Goal: Task Accomplishment & Management: Manage account settings

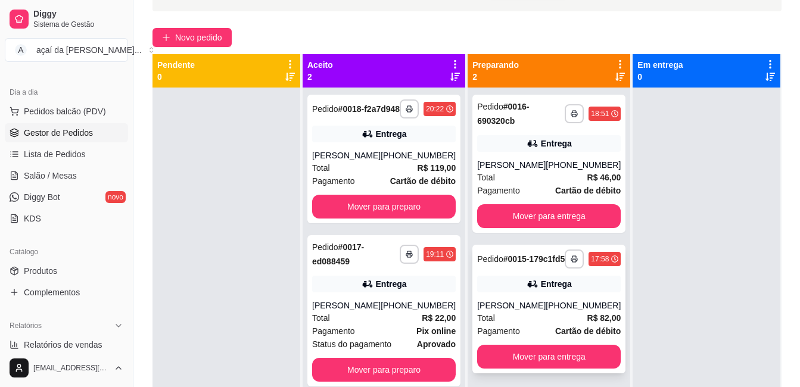
scroll to position [33, 0]
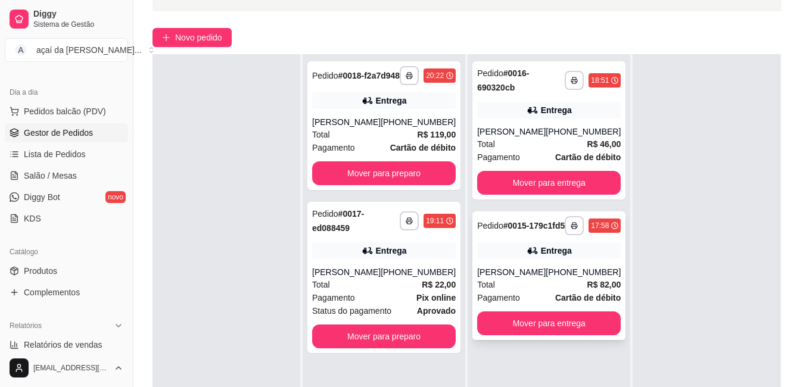
click at [581, 340] on div "**********" at bounding box center [548, 276] width 153 height 129
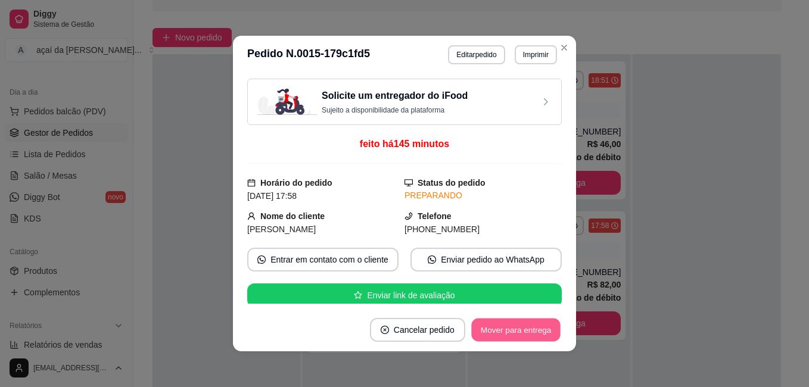
click at [508, 326] on button "Mover para entrega" at bounding box center [515, 330] width 89 height 23
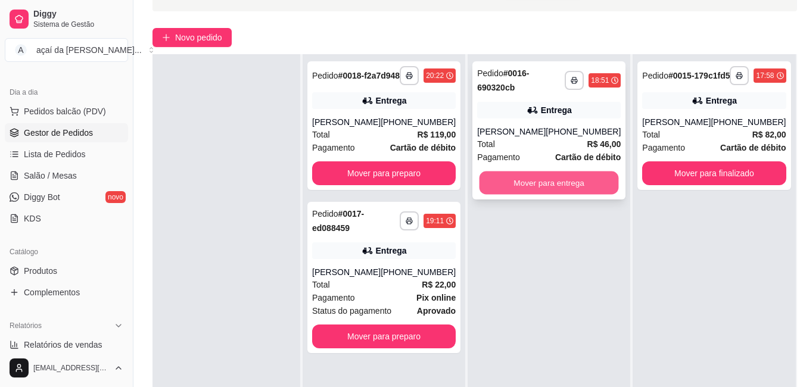
click at [547, 181] on button "Mover para entrega" at bounding box center [549, 183] width 139 height 23
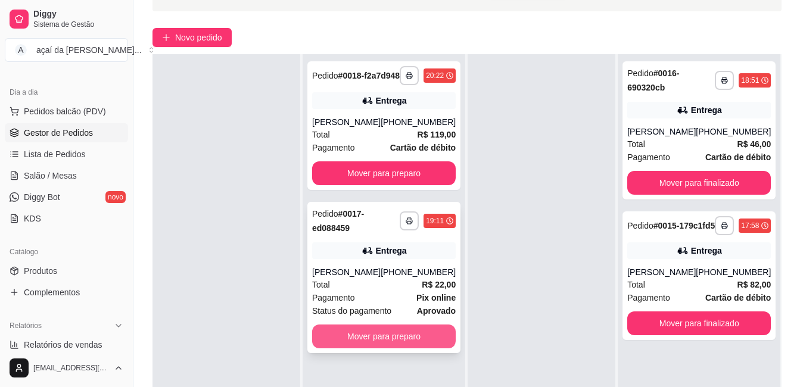
click at [446, 340] on button "Mover para preparo" at bounding box center [384, 337] width 144 height 24
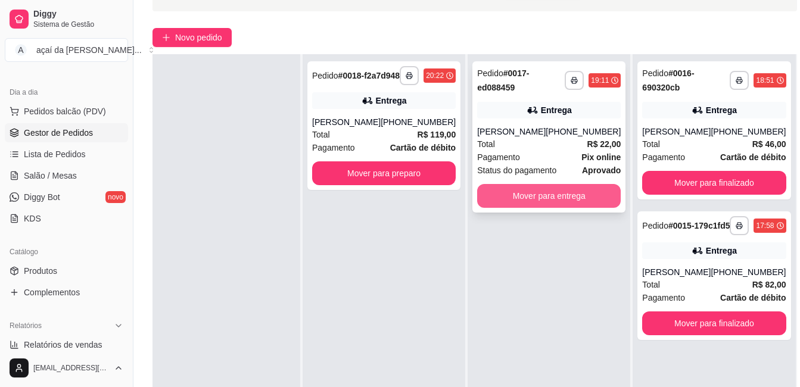
click at [513, 188] on button "Mover para entrega" at bounding box center [549, 196] width 144 height 24
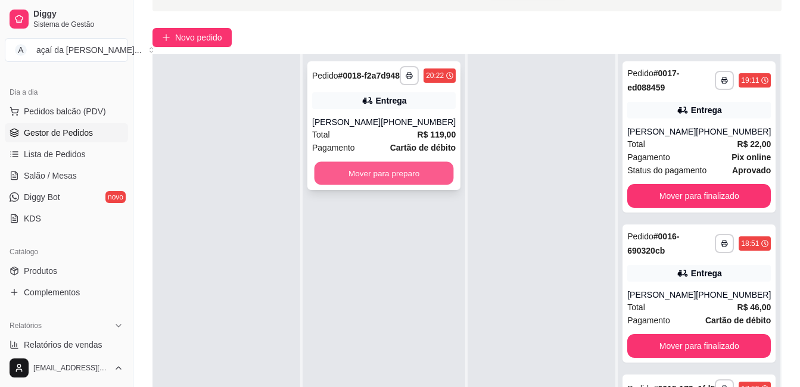
click at [446, 175] on button "Mover para preparo" at bounding box center [384, 173] width 139 height 23
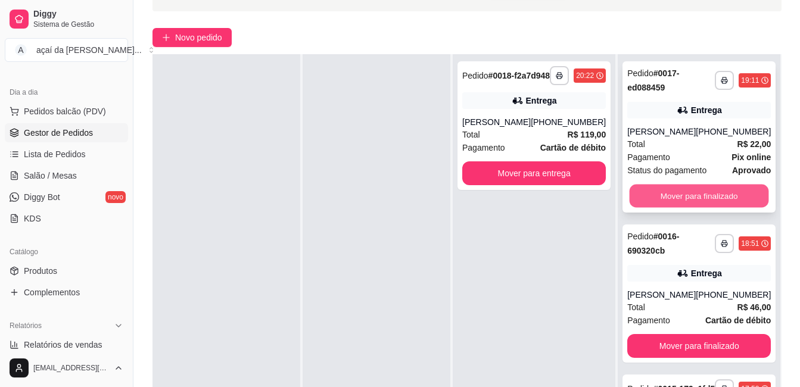
click at [661, 203] on button "Mover para finalizado" at bounding box center [699, 196] width 139 height 23
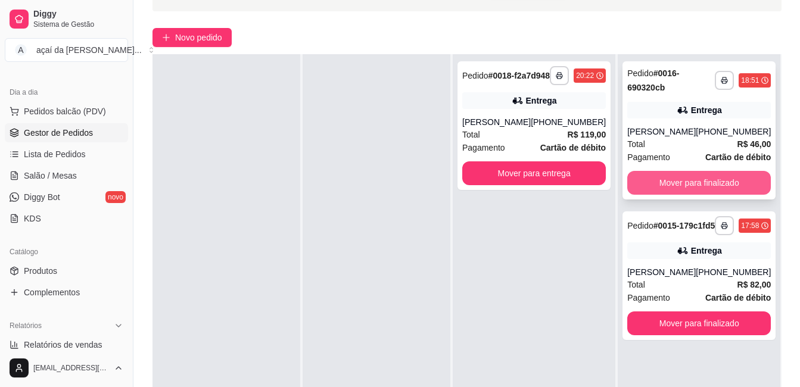
click at [650, 194] on button "Mover para finalizado" at bounding box center [699, 183] width 144 height 24
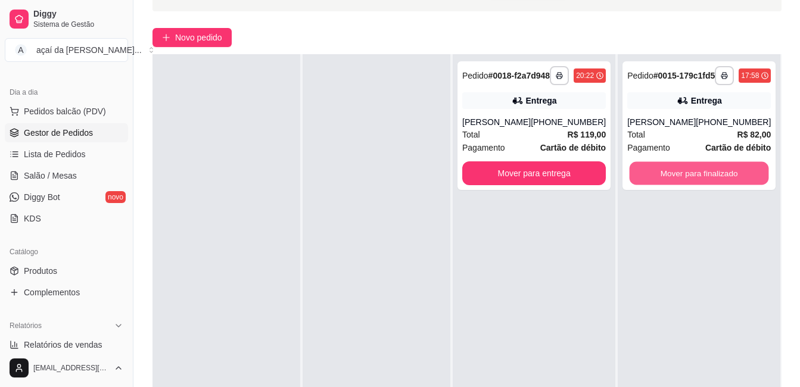
click at [650, 185] on button "Mover para finalizado" at bounding box center [699, 173] width 139 height 23
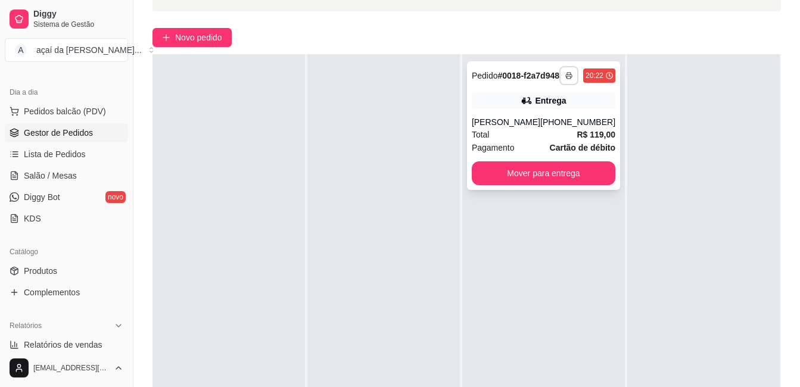
click at [560, 85] on button "button" at bounding box center [568, 75] width 19 height 19
click at [534, 127] on button "IMPRESSORA" at bounding box center [530, 122] width 83 height 18
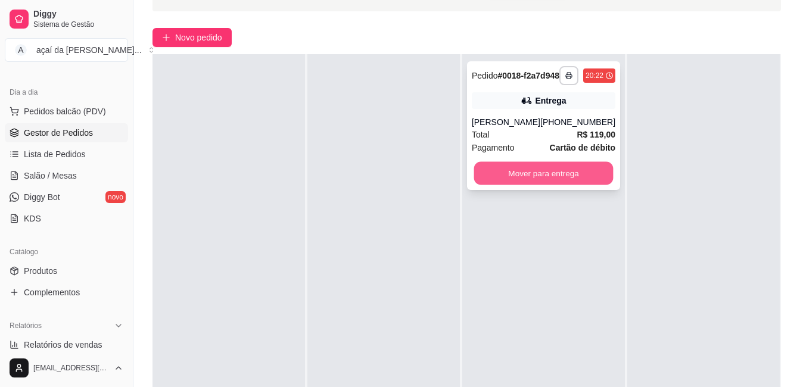
click at [570, 183] on button "Mover para entrega" at bounding box center [543, 173] width 139 height 23
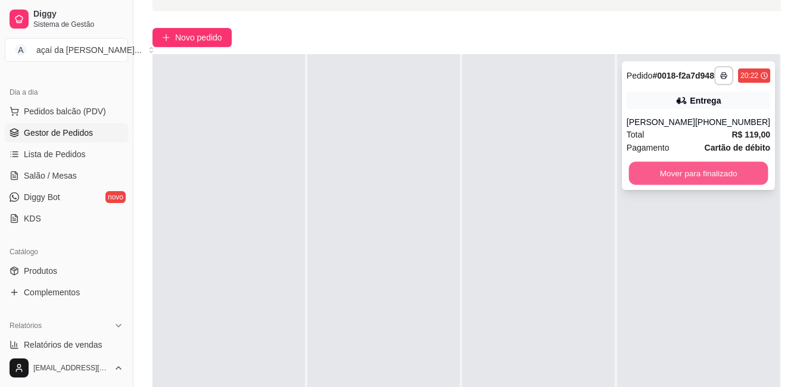
click at [643, 173] on button "Mover para finalizado" at bounding box center [698, 173] width 139 height 23
